Goal: Information Seeking & Learning: Learn about a topic

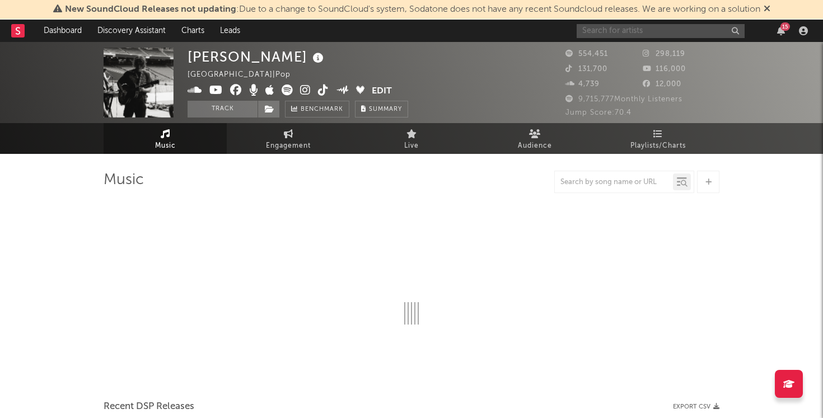
click at [670, 35] on input "text" at bounding box center [661, 31] width 168 height 14
click at [535, 85] on div "Chance [PERSON_NAME] [GEOGRAPHIC_DATA] | Pop Edit Track Benchmark Summary" at bounding box center [370, 83] width 364 height 70
select select "6m"
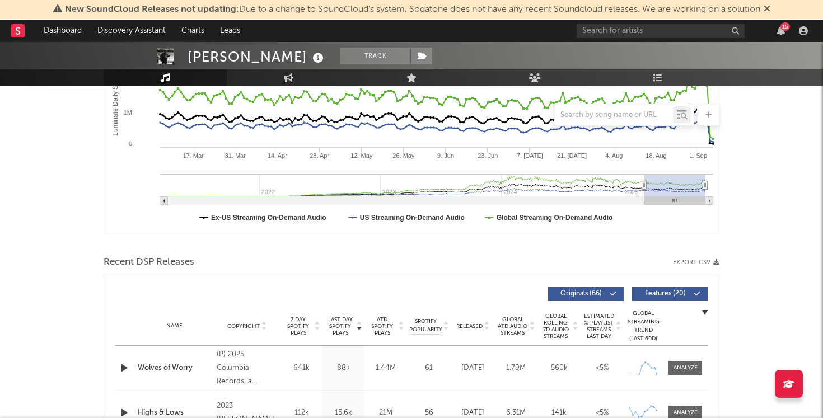
scroll to position [207, 0]
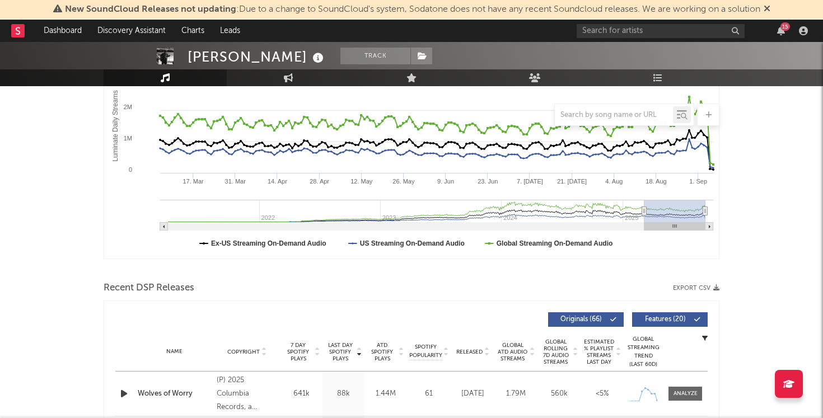
click at [298, 346] on span "7 Day Spotify Plays" at bounding box center [298, 352] width 30 height 20
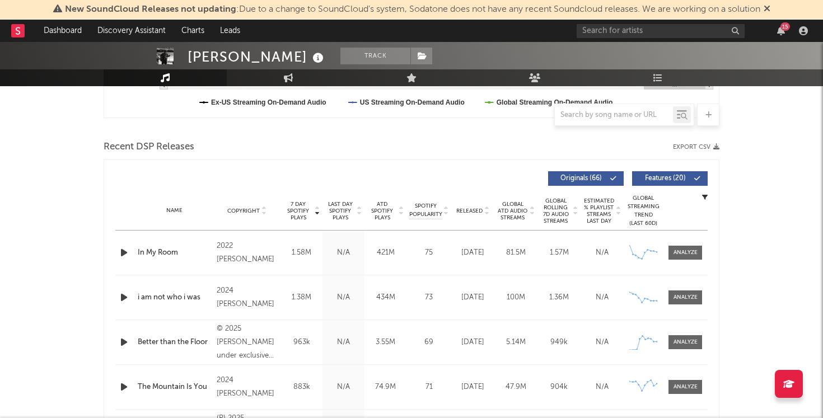
scroll to position [352, 0]
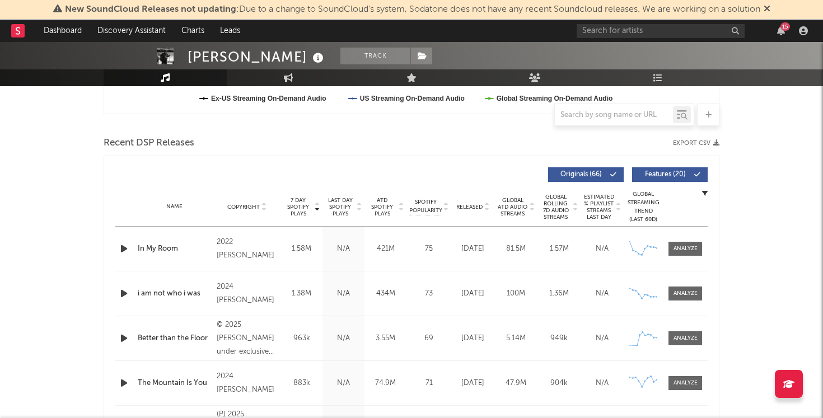
click at [348, 213] on span "Last Day Spotify Plays" at bounding box center [340, 207] width 30 height 20
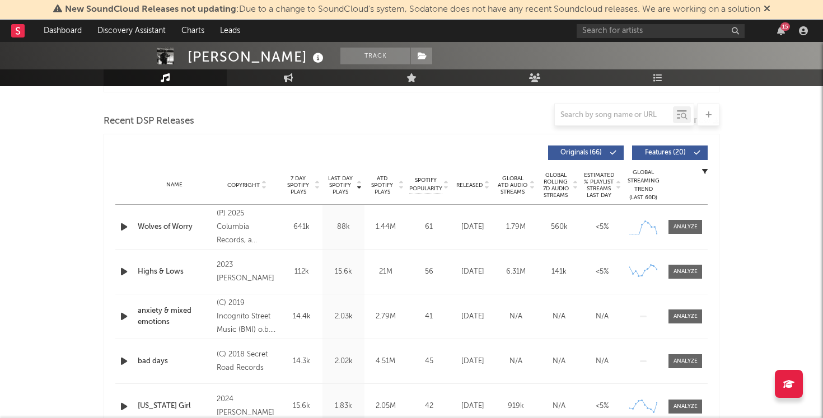
click at [297, 180] on span "7 Day Spotify Plays" at bounding box center [298, 185] width 30 height 20
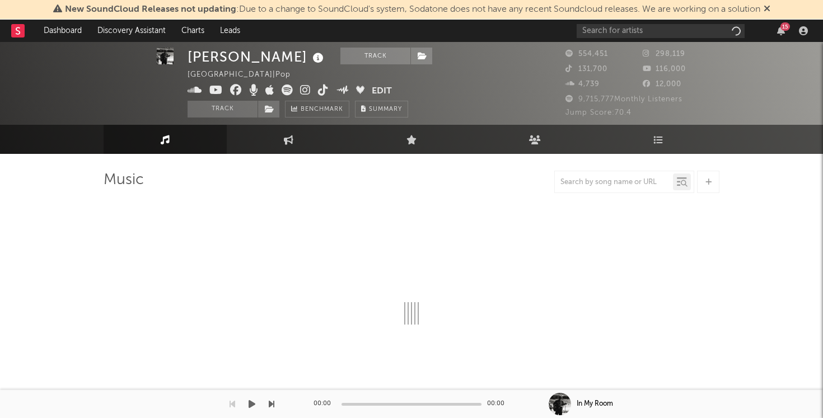
select select "6m"
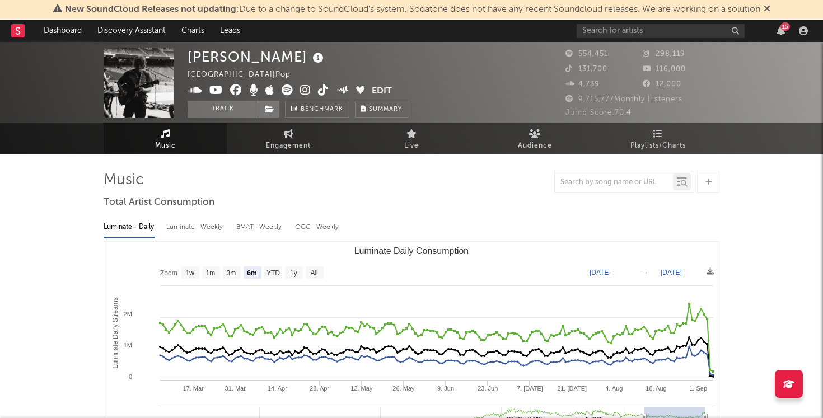
click at [200, 223] on div "Luminate - Weekly" at bounding box center [195, 227] width 59 height 19
select select "6m"
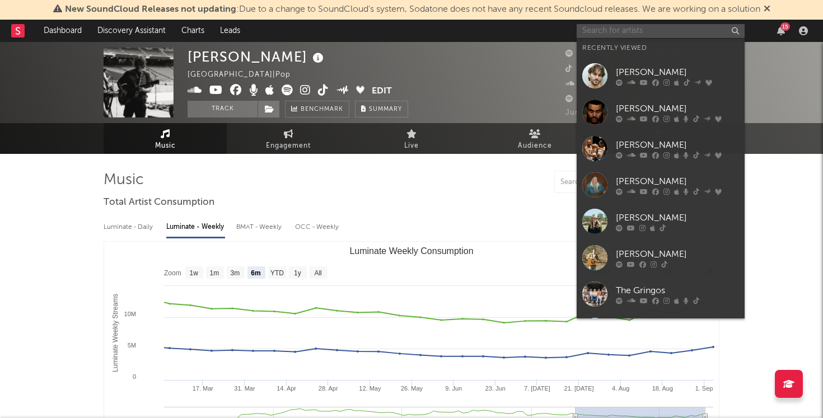
click at [616, 36] on input "text" at bounding box center [661, 31] width 168 height 14
